Goal: Task Accomplishment & Management: Manage account settings

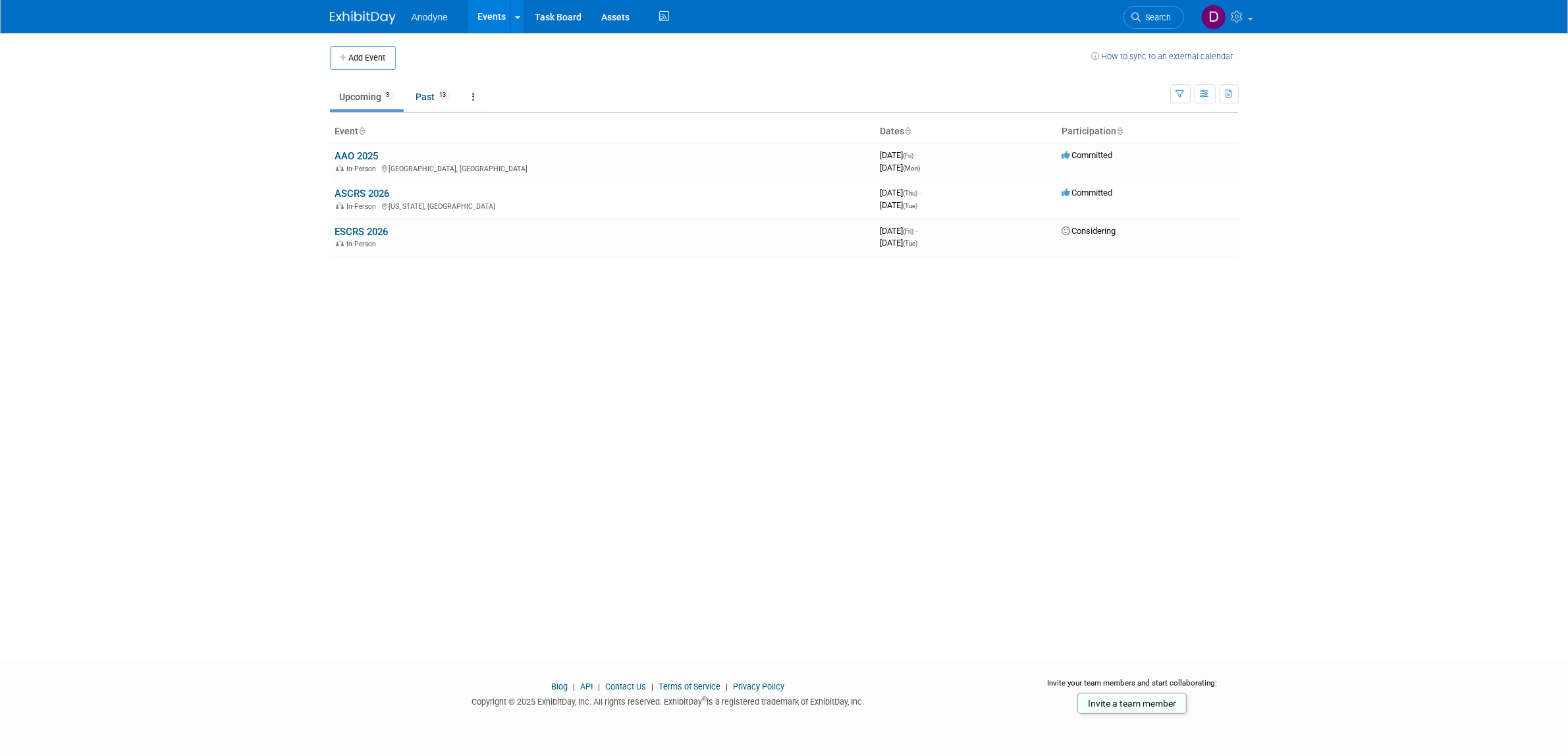
click at [166, 99] on body "Anodyne Events Add Event Bulk Upload Events Shareable Event Boards Recently Vie…" at bounding box center [784, 378] width 1568 height 756
click at [1344, 239] on body "Anodyne Events Add Event Bulk Upload Events Shareable Event Boards Recently Vie…" at bounding box center [784, 378] width 1568 height 756
click at [341, 152] on link "AAO 2025" at bounding box center [357, 156] width 43 height 12
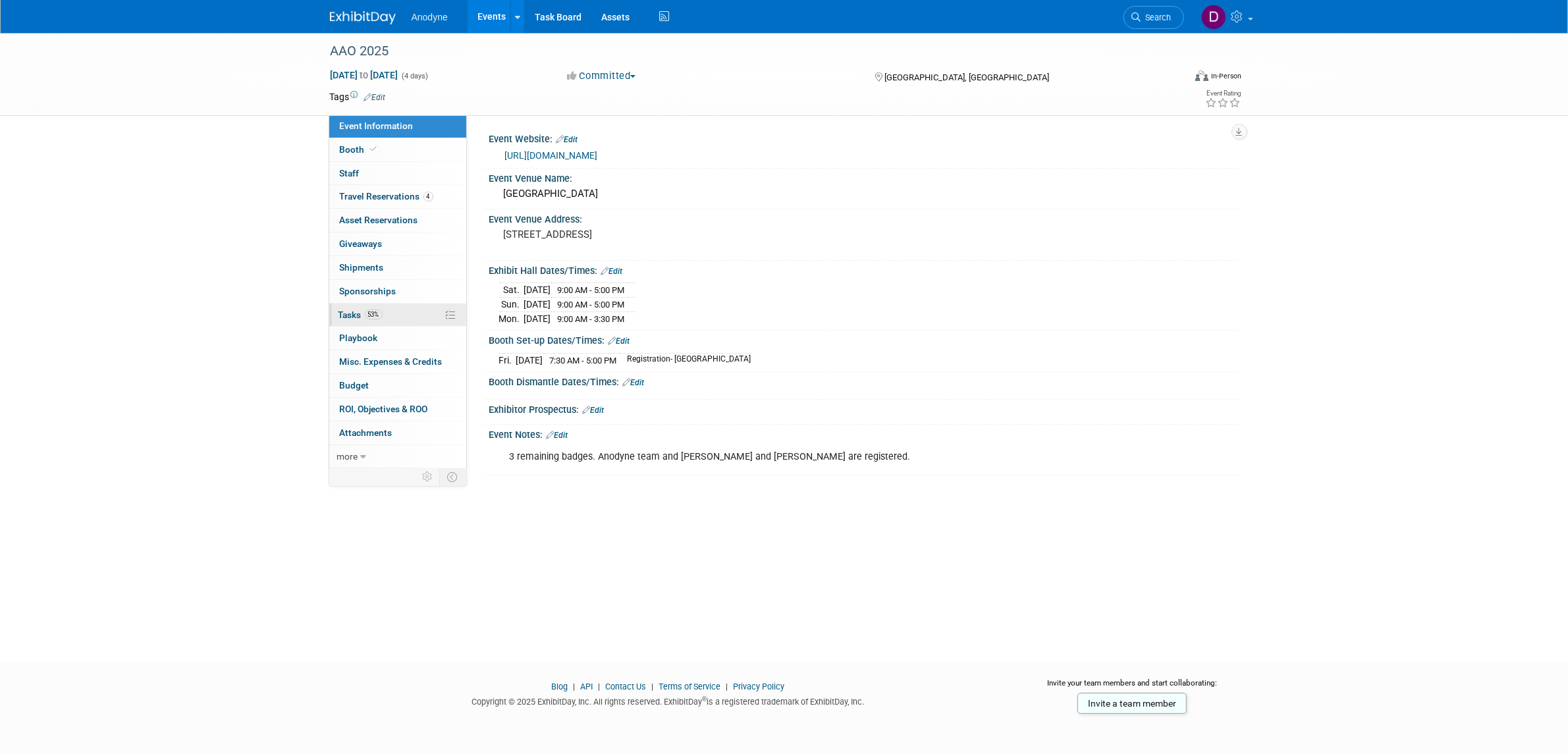
click at [401, 317] on link "53% Tasks 53%" at bounding box center [397, 314] width 137 height 23
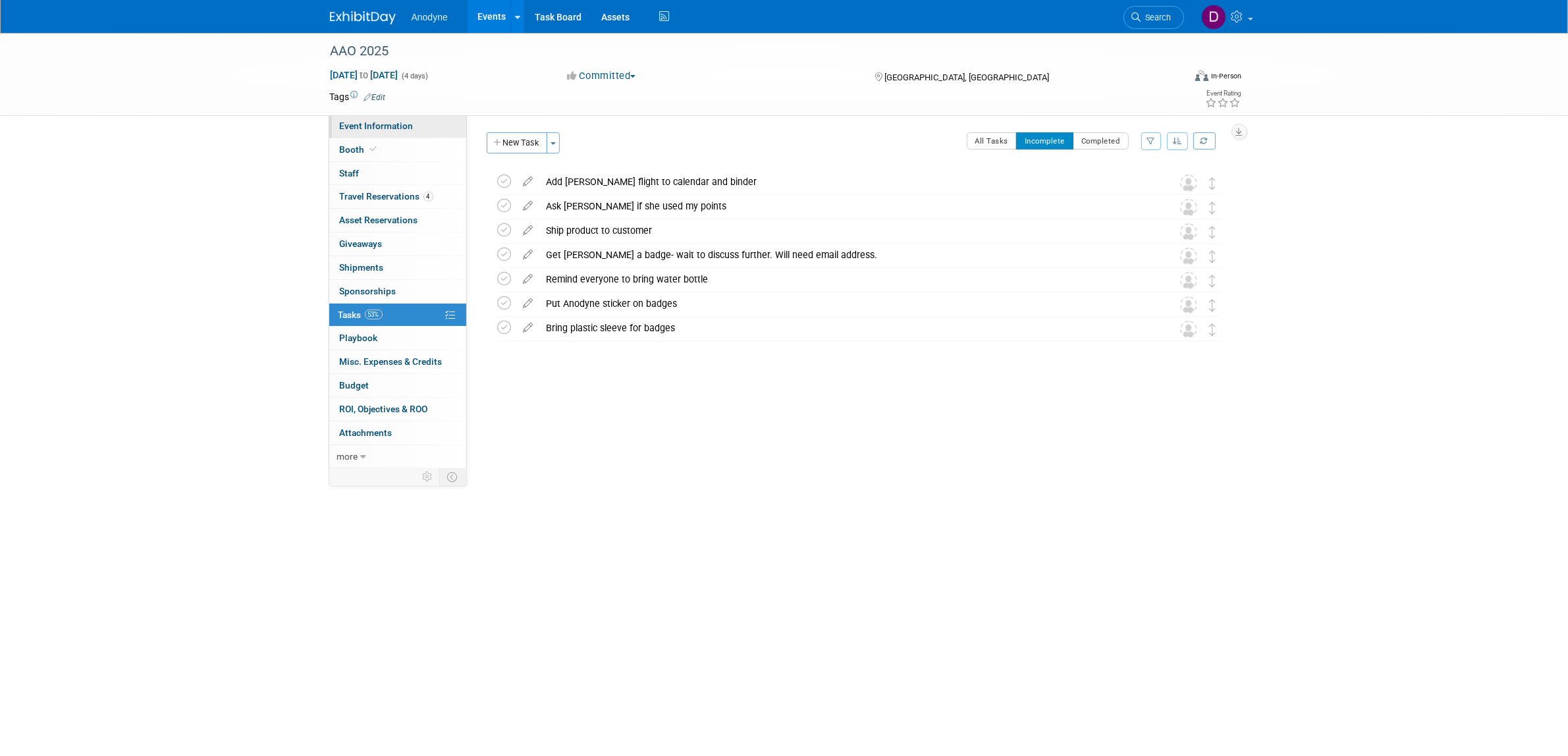
click at [395, 130] on span "Event Information" at bounding box center [376, 126] width 74 height 10
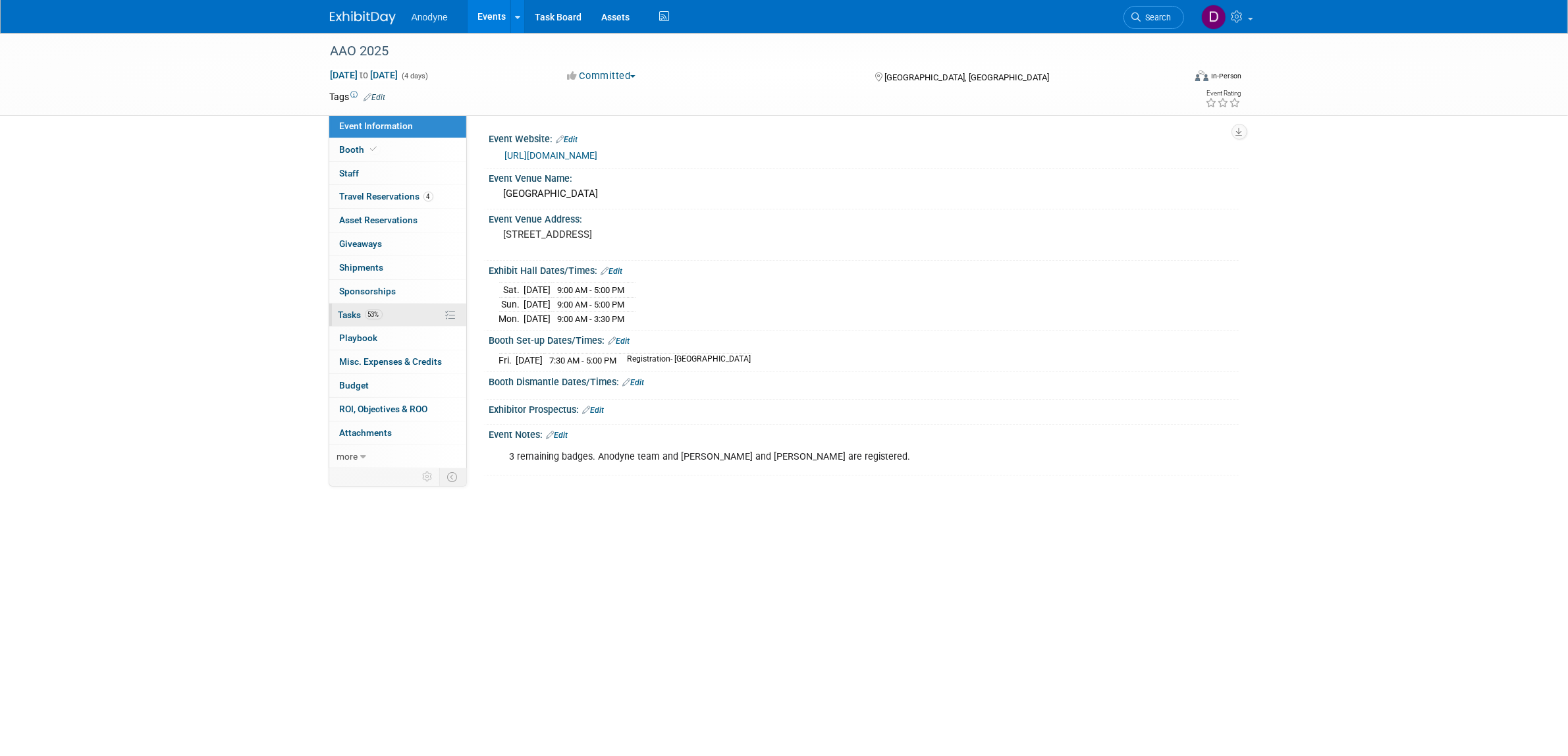
click at [397, 317] on link "53% Tasks 53%" at bounding box center [397, 314] width 137 height 23
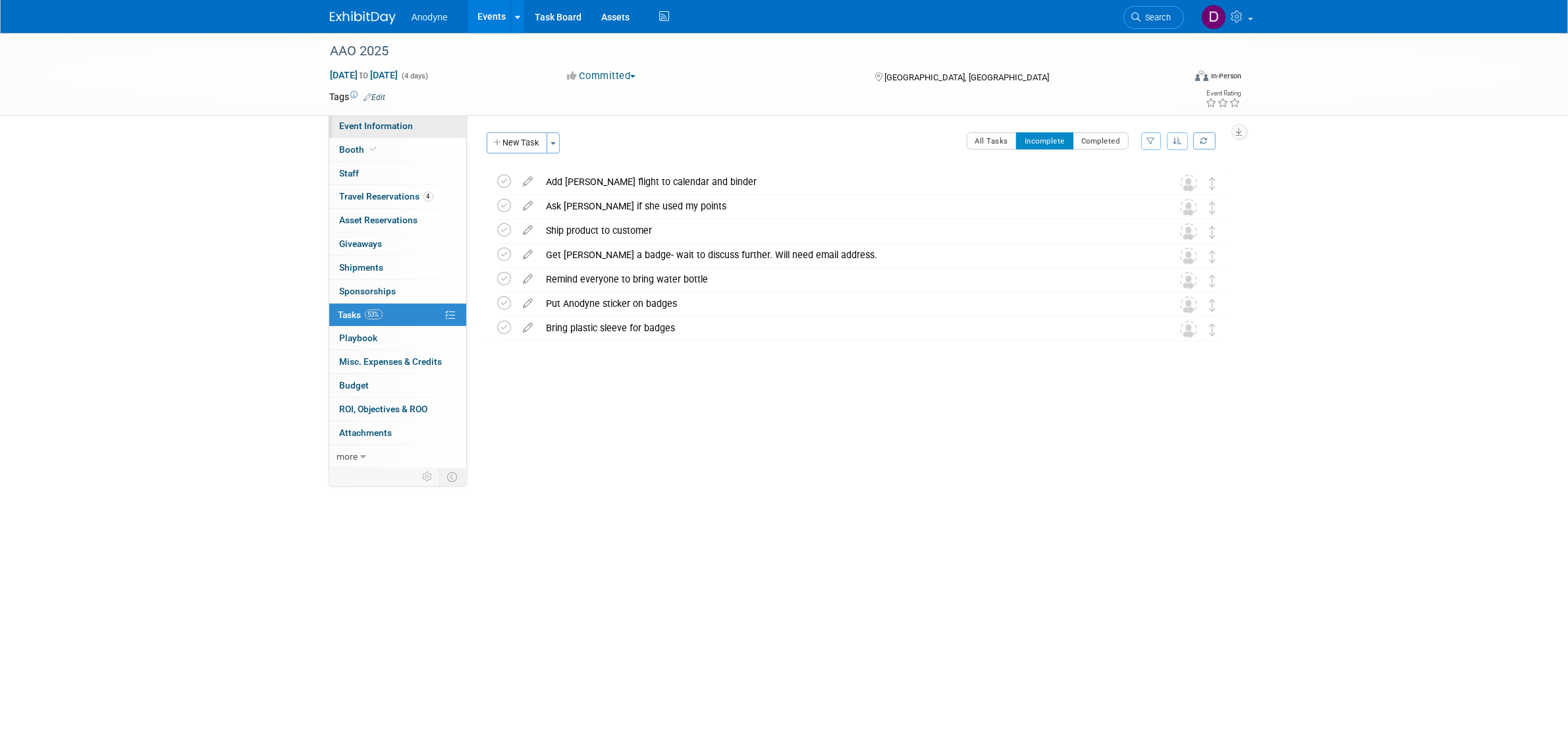
click at [392, 126] on span "Event Information" at bounding box center [376, 126] width 74 height 10
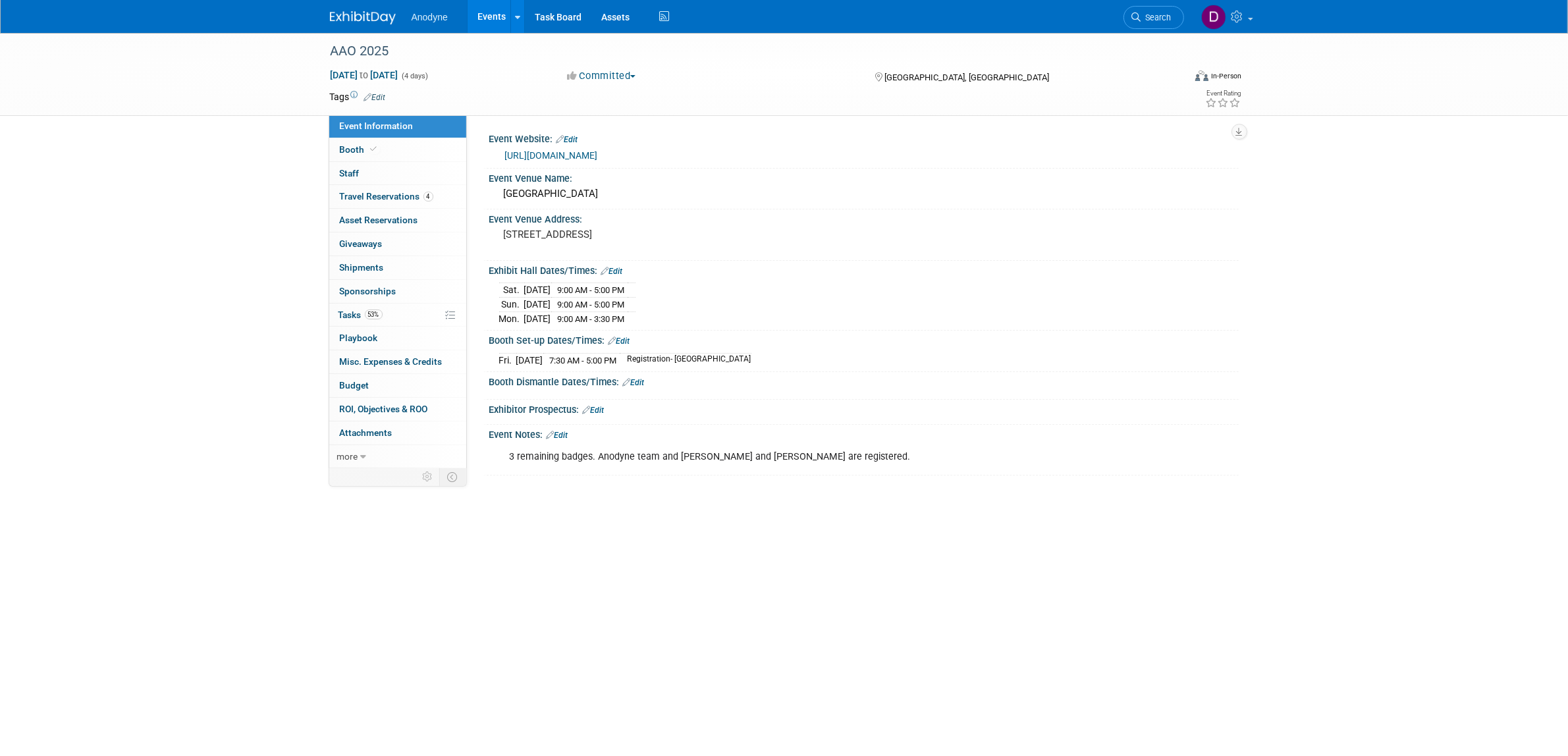
click at [563, 437] on link "Edit" at bounding box center [557, 435] width 22 height 9
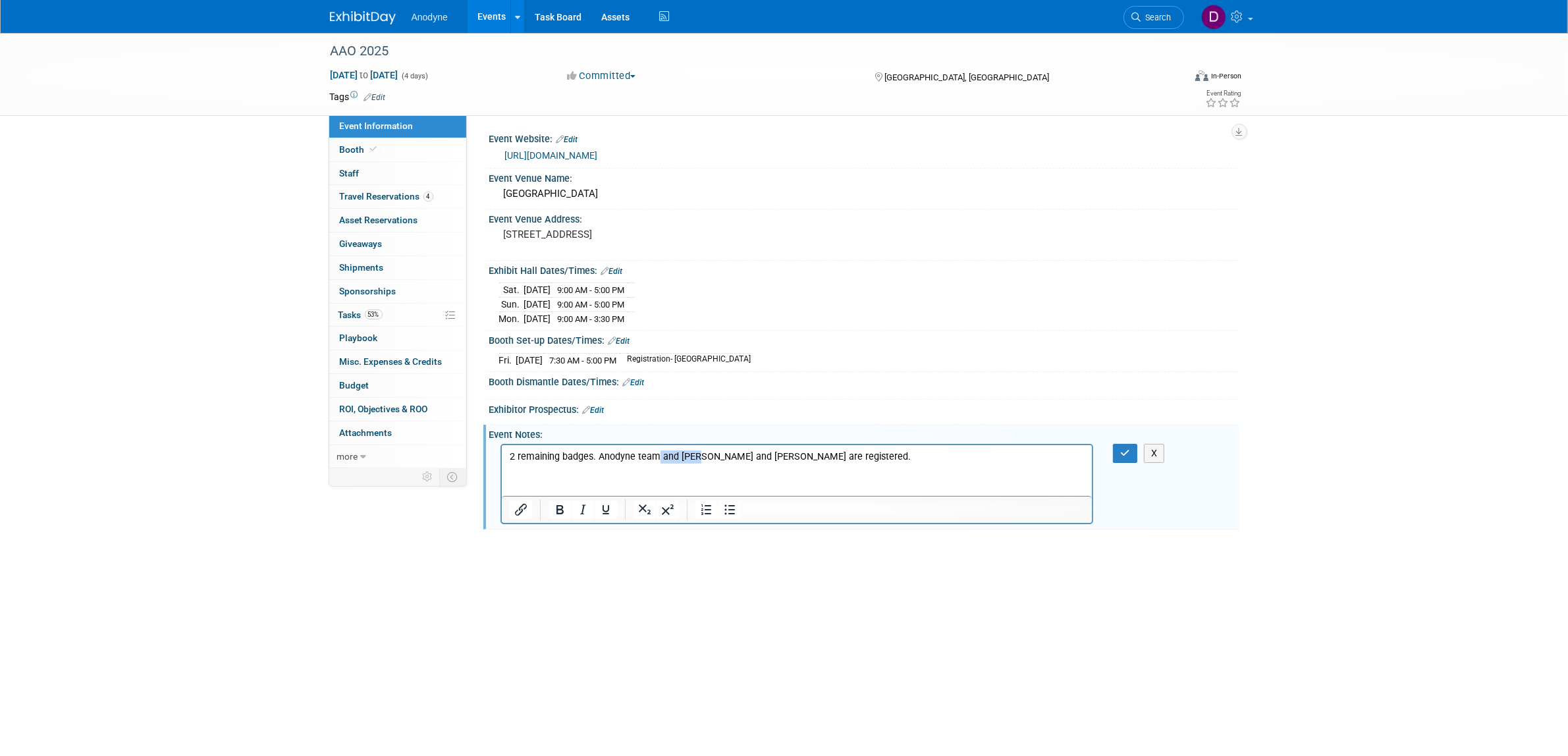
drag, startPoint x: 697, startPoint y: 454, endPoint x: 653, endPoint y: 454, distance: 44.0
click at [653, 454] on p "2 remaining badges. Anodyne team and Gary and Bryan are registered." at bounding box center [797, 455] width 576 height 13
drag, startPoint x: 706, startPoint y: 457, endPoint x: 730, endPoint y: 474, distance: 29.4
click at [706, 457] on p "2 remaining badges. Anodyne team, Gary, Bryan are registered." at bounding box center [797, 455] width 576 height 13
click at [1129, 455] on icon "button" at bounding box center [1124, 453] width 9 height 9
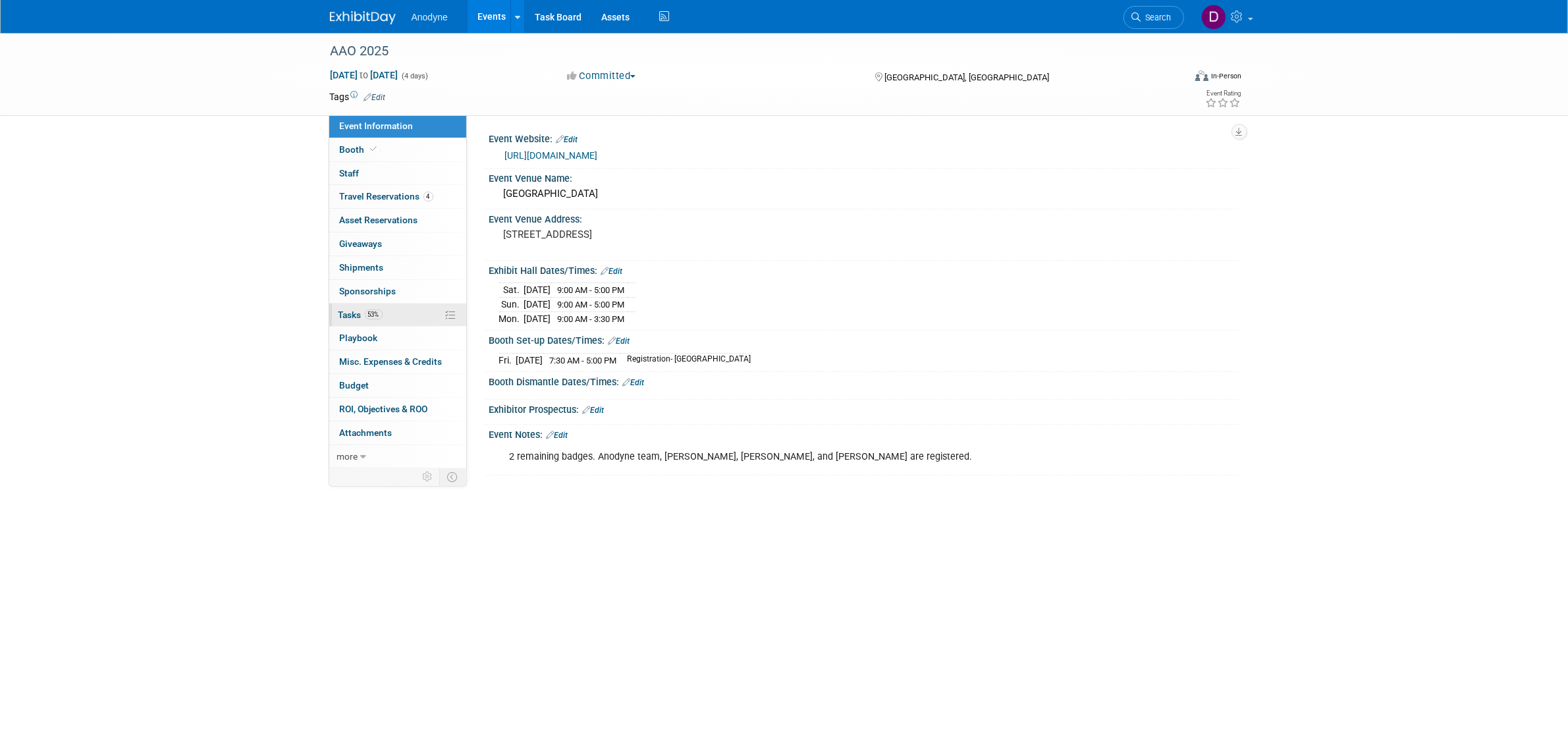
click at [403, 317] on link "53% Tasks 53%" at bounding box center [397, 314] width 137 height 23
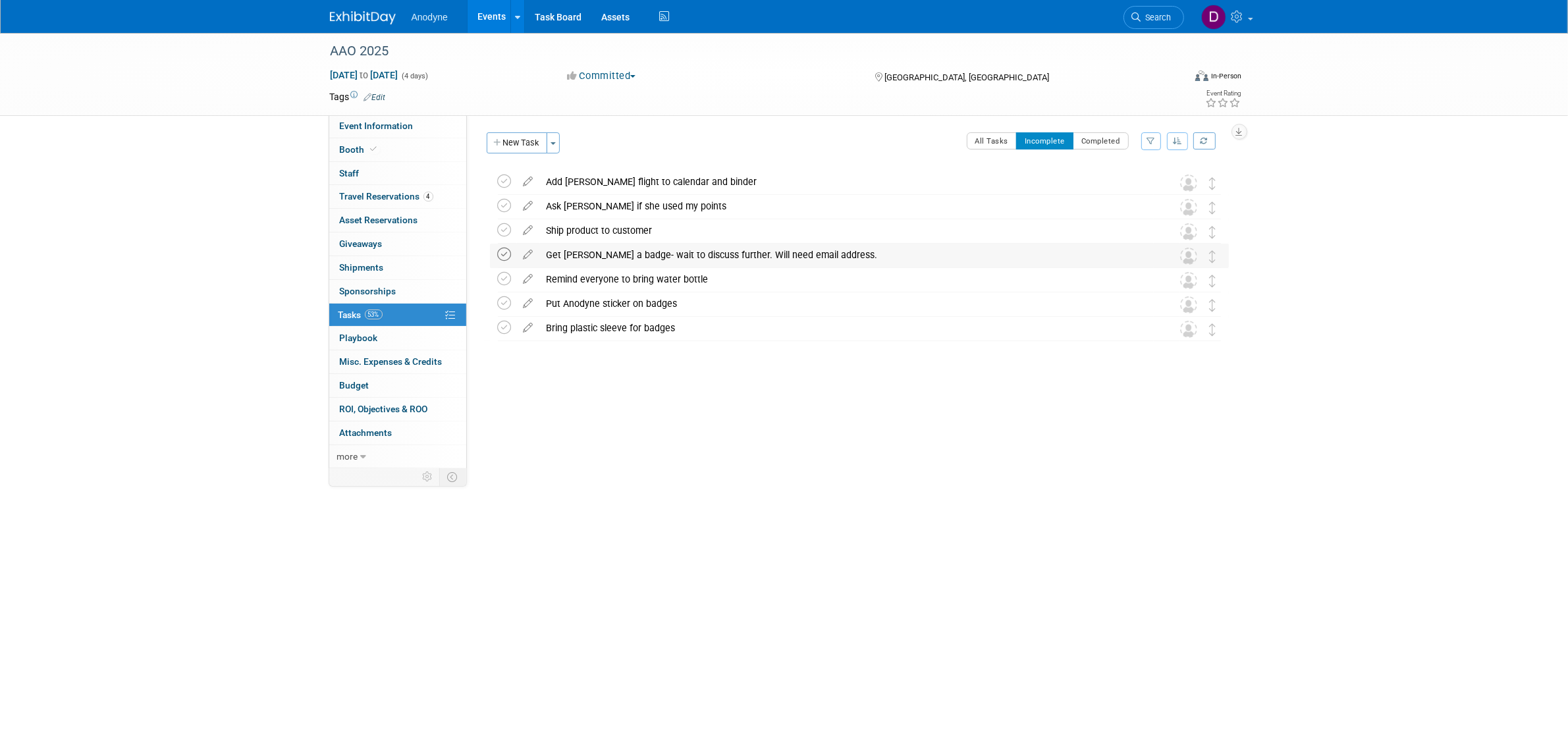
click at [507, 256] on icon at bounding box center [505, 254] width 14 height 14
click at [405, 132] on link "Event Information" at bounding box center [397, 126] width 137 height 23
